Goal: Information Seeking & Learning: Learn about a topic

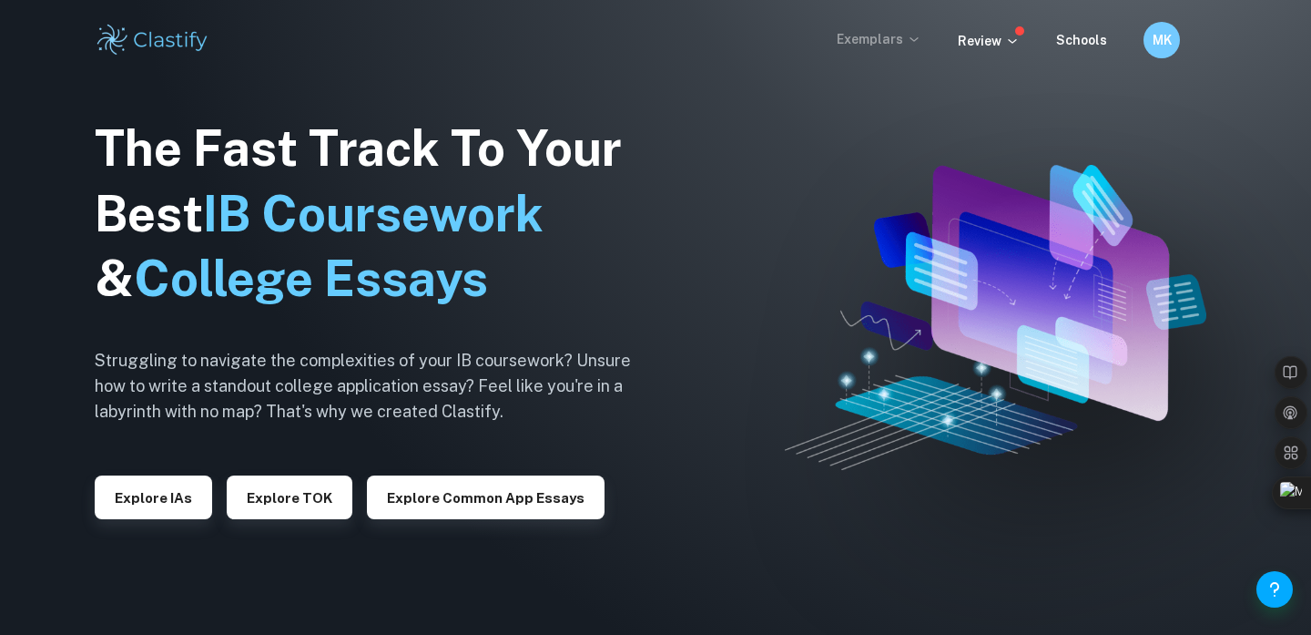
click at [892, 46] on p "Exemplars" at bounding box center [879, 39] width 85 height 20
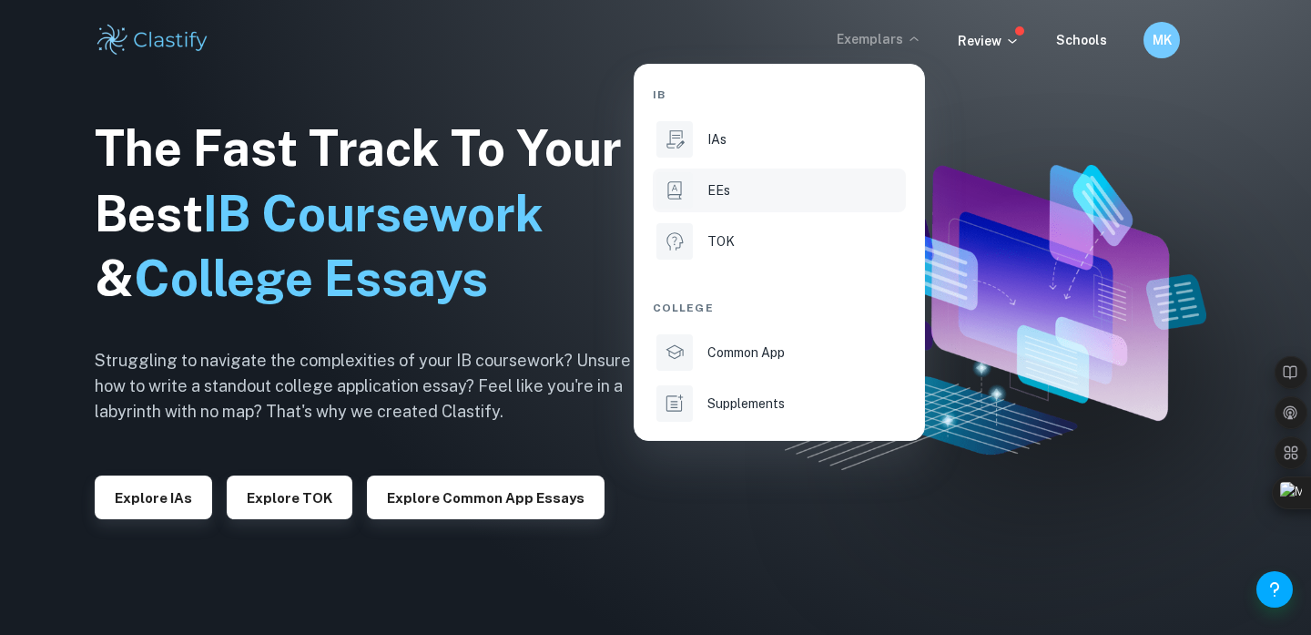
click at [740, 203] on li "EEs" at bounding box center [779, 190] width 253 height 44
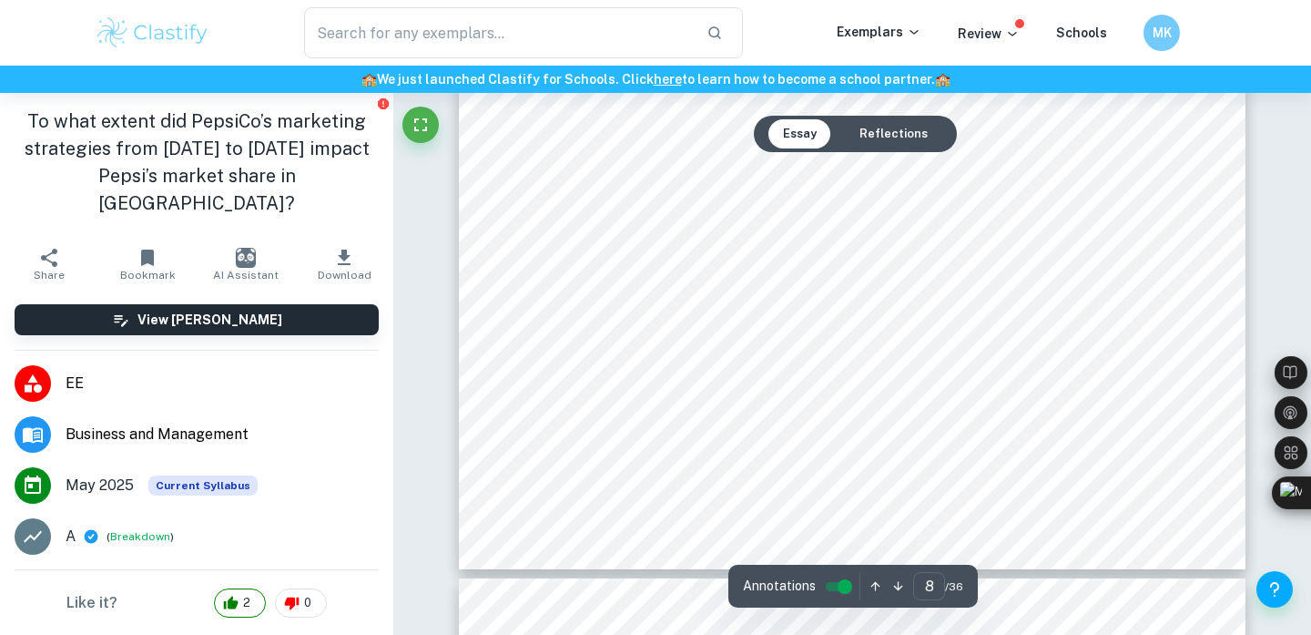
scroll to position [7875, 0]
click at [836, 285] on span "image and appeal to the more environmentally conscious youth. The brand has don…" at bounding box center [852, 283] width 601 height 15
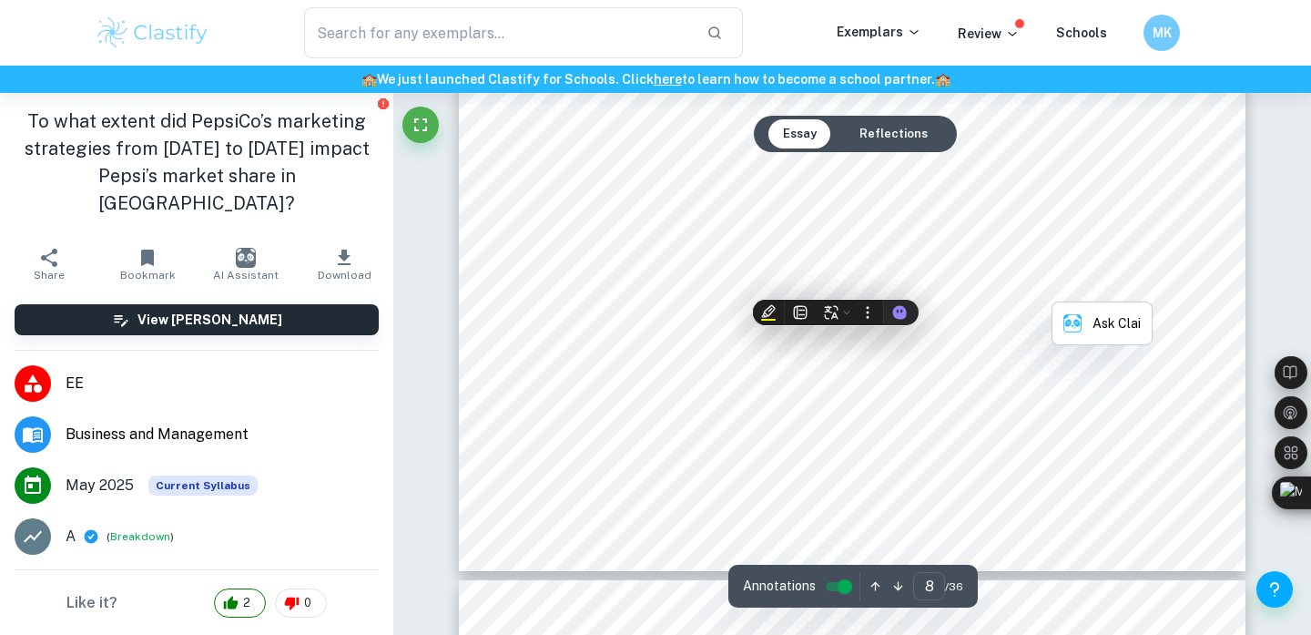
click at [836, 285] on span "image and appeal to the more environmentally conscious youth. The brand has don…" at bounding box center [852, 283] width 601 height 15
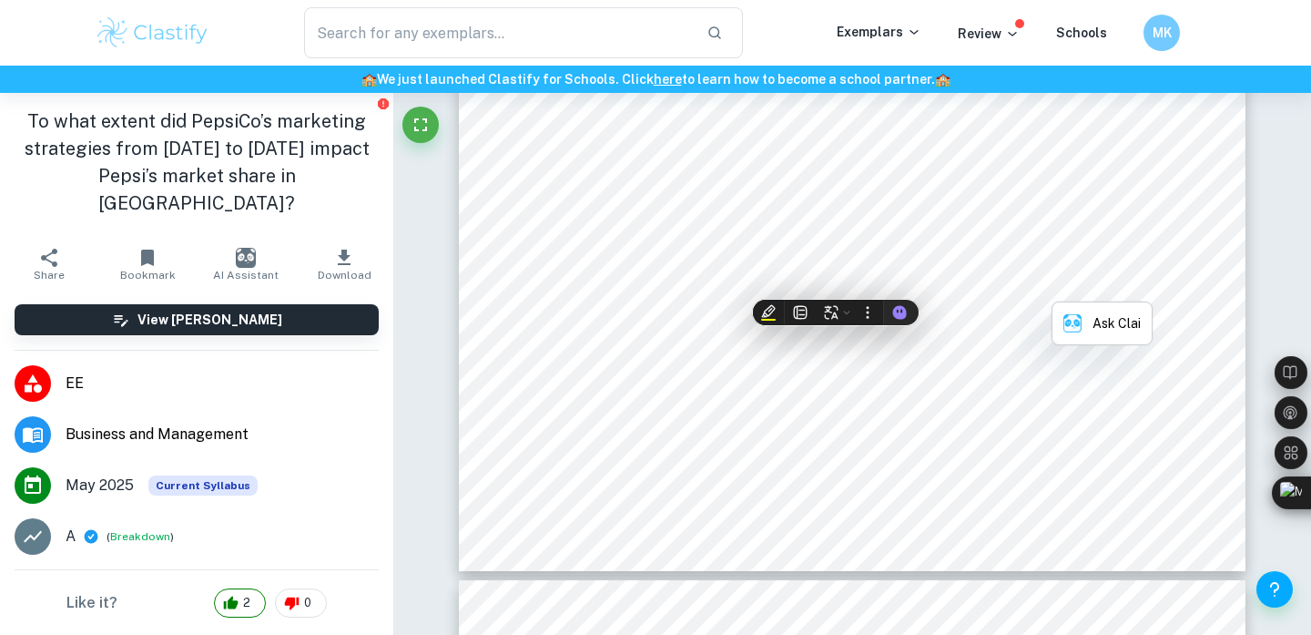
click at [836, 285] on span "image and appeal to the more environmentally conscious youth. The brand has don…" at bounding box center [852, 283] width 601 height 15
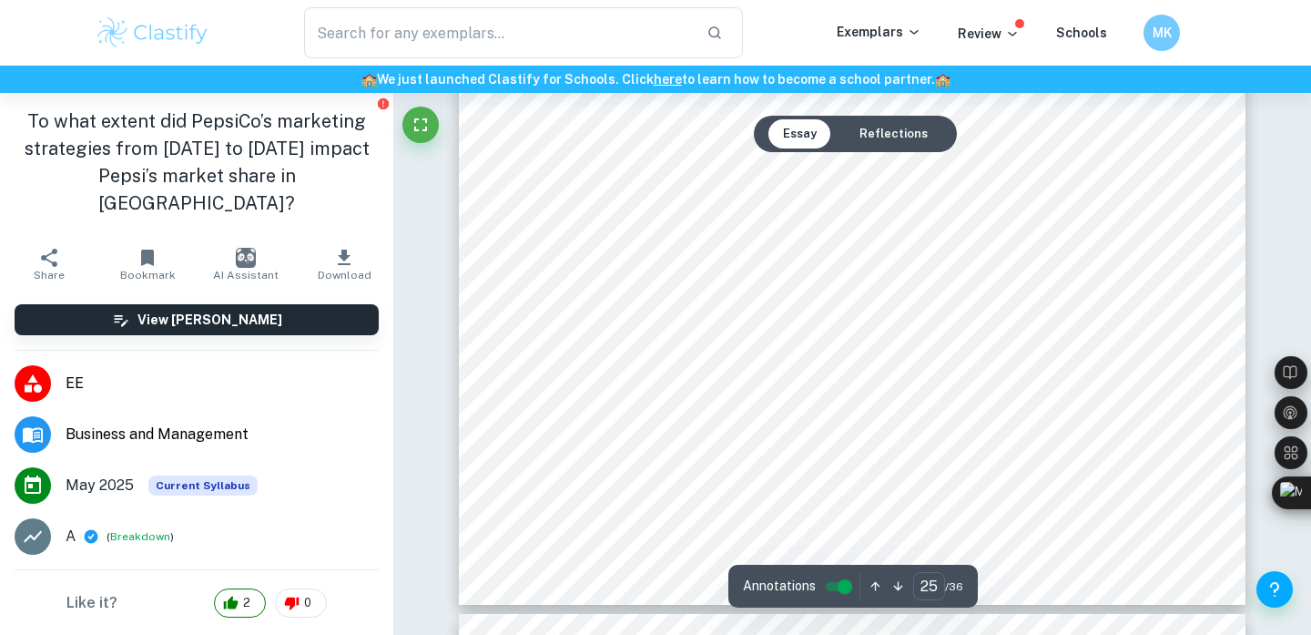
scroll to position [25298, 0]
click at [746, 407] on span "https://www.jardcs.org/abstract.php?id=655" at bounding box center [671, 402] width 148 height 15
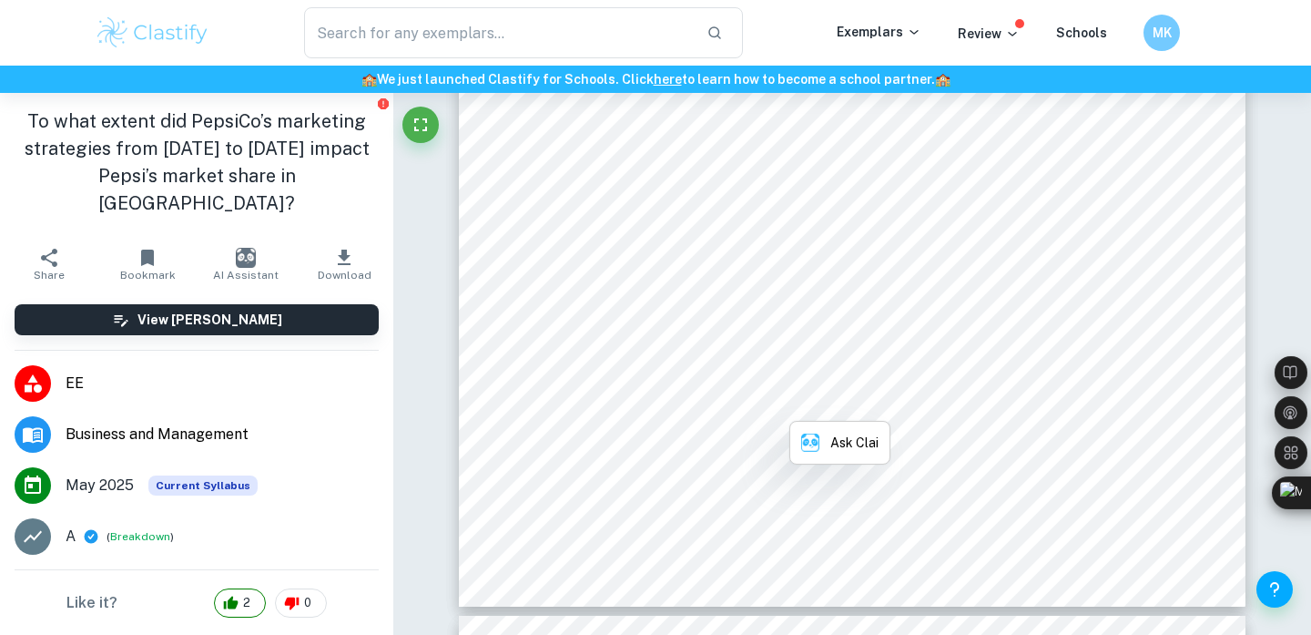
click at [746, 407] on span "https://www.jardcs.org/abstract.php?id=655" at bounding box center [671, 402] width 148 height 15
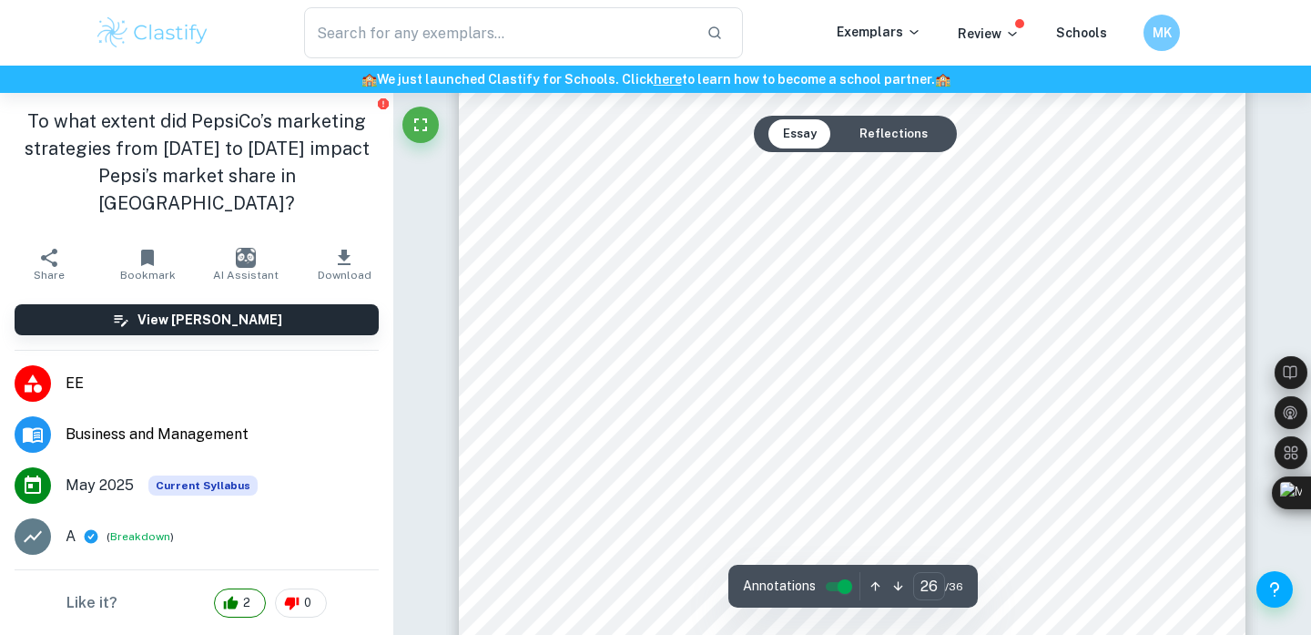
scroll to position [26086, 0]
click at [747, 350] on span "https://heymcnulty.com/is-pepsi-okay-super-bowl-1" at bounding box center [672, 344] width 150 height 15
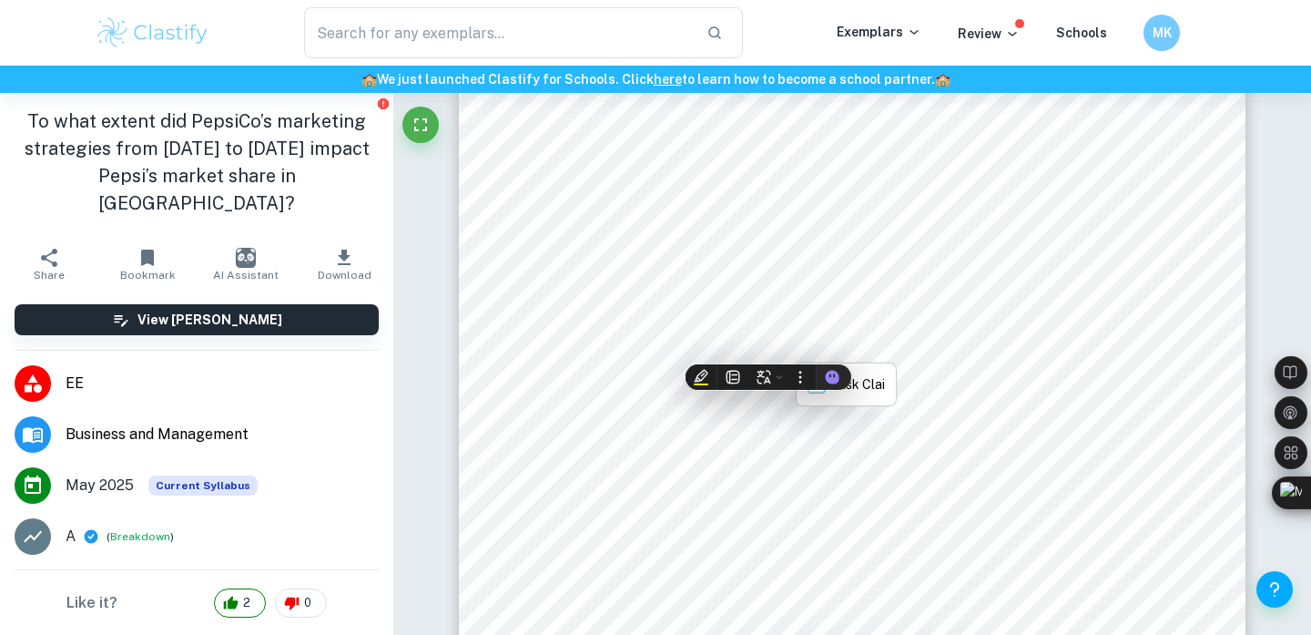
click at [747, 350] on span "https://heymcnulty.com/is-pepsi-okay-super-bowl-1" at bounding box center [672, 344] width 150 height 15
copy span "pepsi"
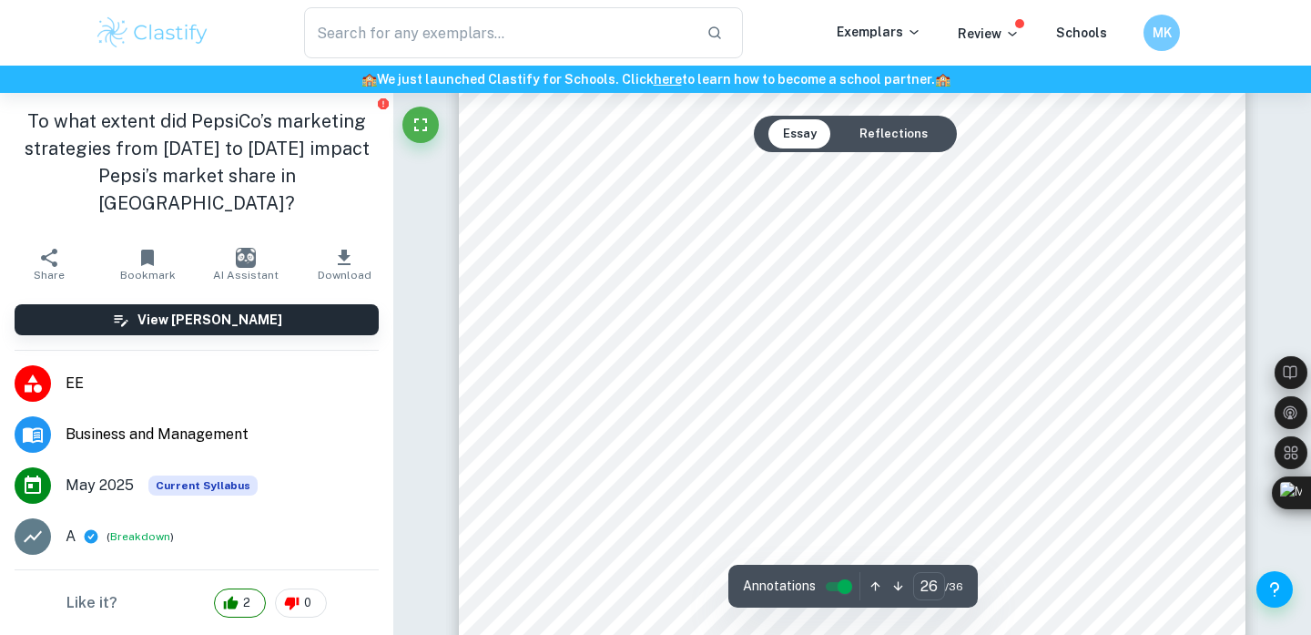
click at [747, 349] on span "https://heymcnulty.com/is-pepsi-okay-super-bowl-1" at bounding box center [672, 344] width 150 height 15
click at [753, 229] on div "C. Marketing Mix The marketing mix is a framework used to plan a business9s mar…" at bounding box center [852, 210] width 787 height 1018
